Goal: Use online tool/utility

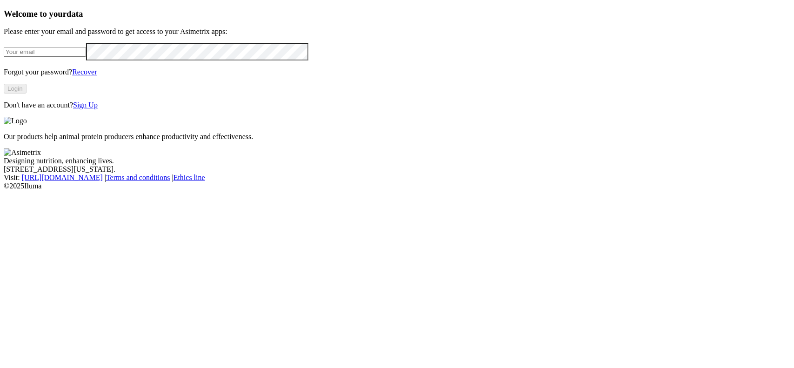
type input "[EMAIL_ADDRESS][DOMAIN_NAME]"
click at [47, 109] on div "Welcome to your data Please enter your email and password to get access to your…" at bounding box center [397, 59] width 787 height 100
click at [27, 94] on button "Login" at bounding box center [15, 89] width 23 height 10
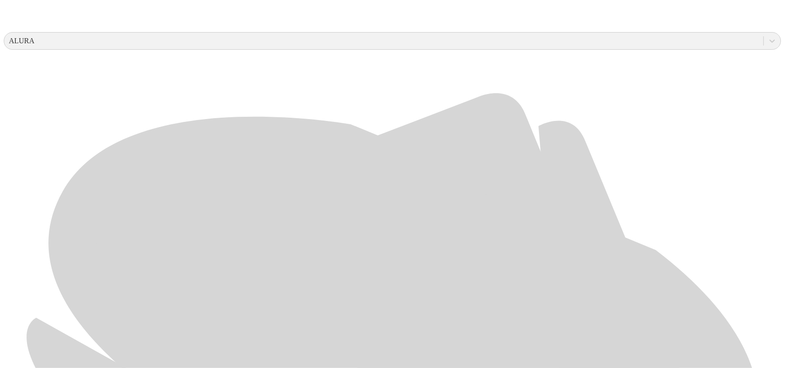
scroll to position [349, 0]
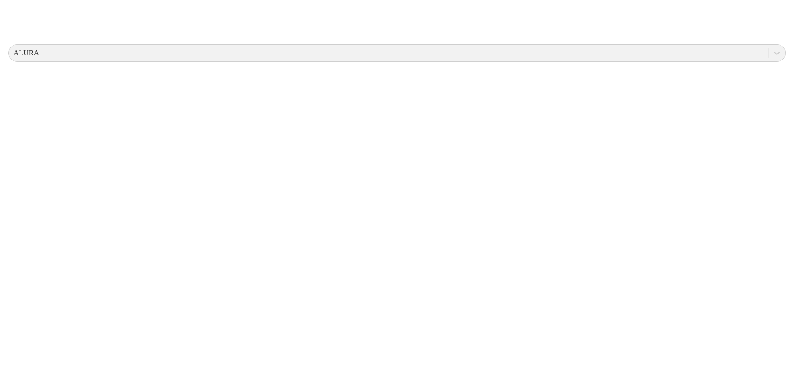
scroll to position [0, 0]
